Goal: Check status

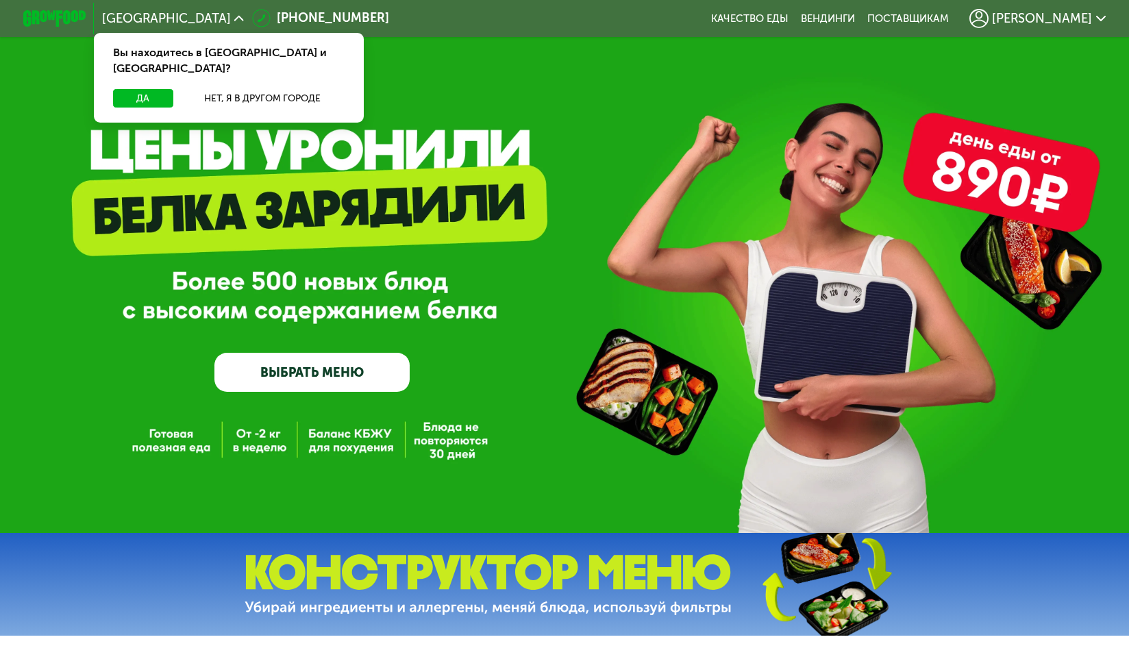
click at [1060, 21] on span "[PERSON_NAME]" at bounding box center [1042, 18] width 100 height 12
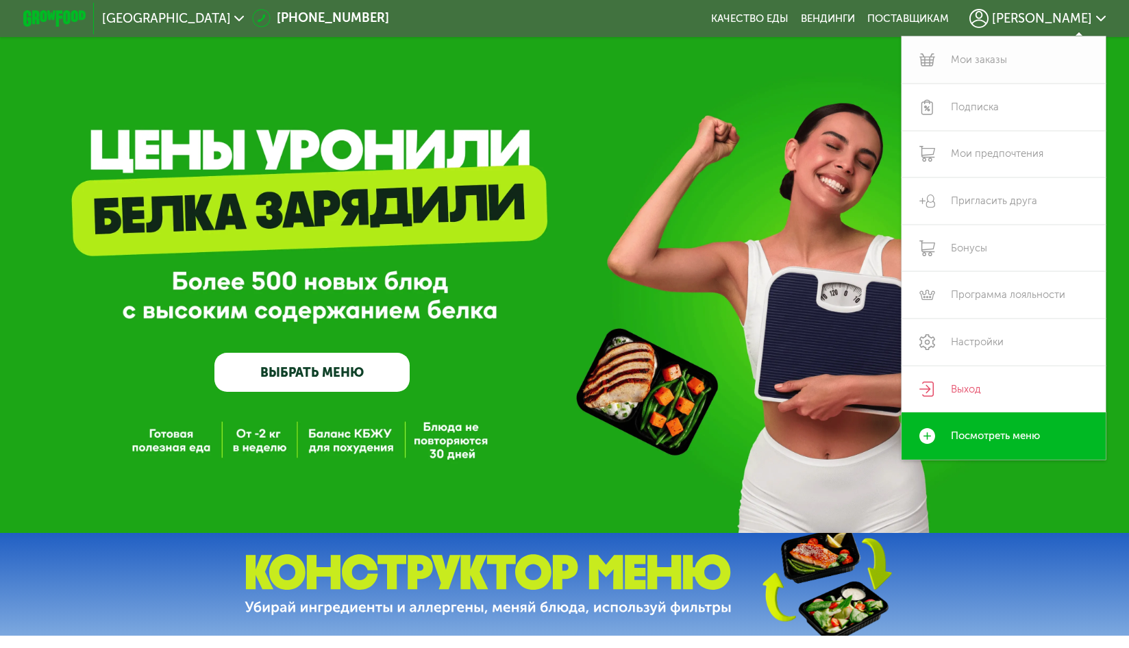
click at [1021, 60] on link "Мои заказы" at bounding box center [1004, 59] width 204 height 47
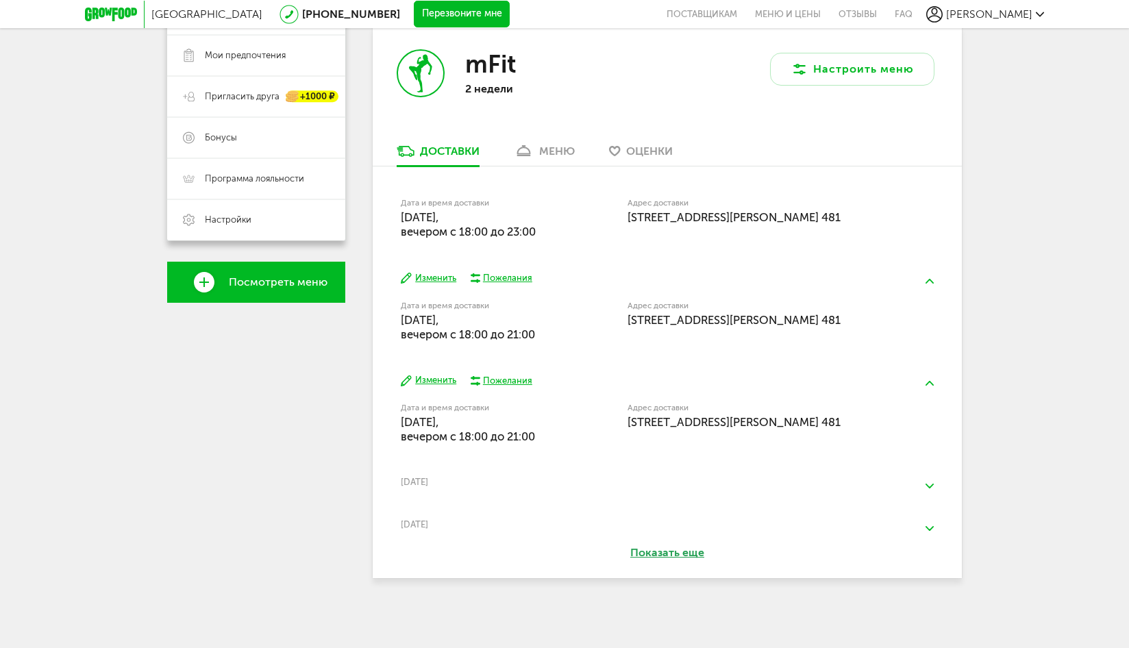
scroll to position [297, 0]
click at [529, 217] on span "[DATE], вечером c 18:00 до 23:00" at bounding box center [468, 224] width 135 height 28
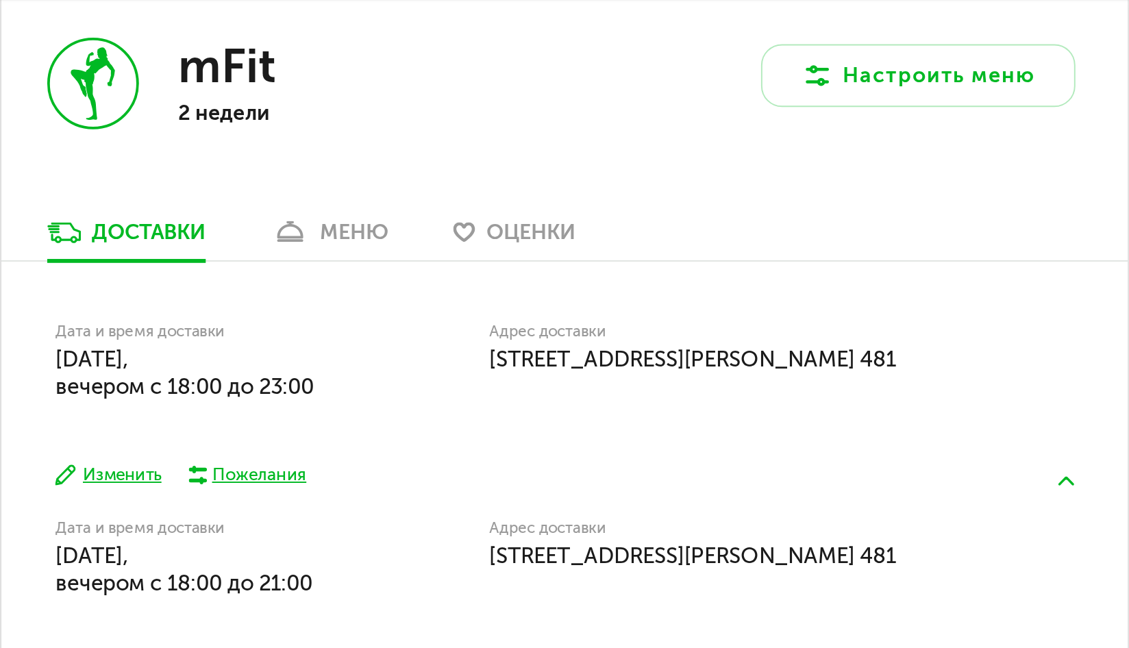
drag, startPoint x: 620, startPoint y: 199, endPoint x: 685, endPoint y: 219, distance: 68.1
click at [626, 199] on div "Дата и время доставки [DATE], вечером c 18:00 до 23:00" at bounding box center [514, 218] width 227 height 44
